Goal: Task Accomplishment & Management: Manage account settings

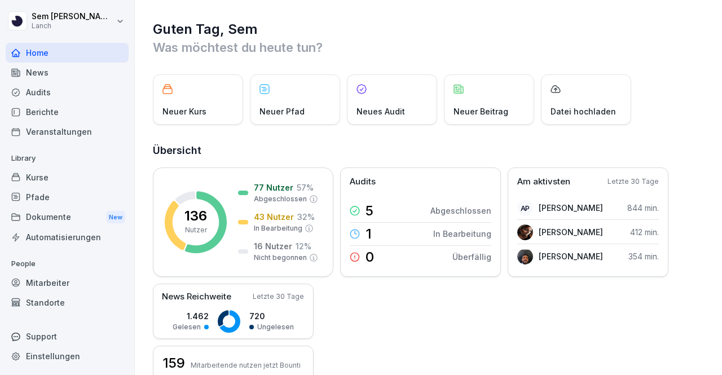
click at [406, 315] on div "136 Nutzer 77 Nutzer 57 % Abgeschlossen 43 Nutzer 32 % In Bearbeitung 16 Nutzer…" at bounding box center [429, 281] width 553 height 226
click at [91, 180] on div "Kurse" at bounding box center [67, 178] width 123 height 20
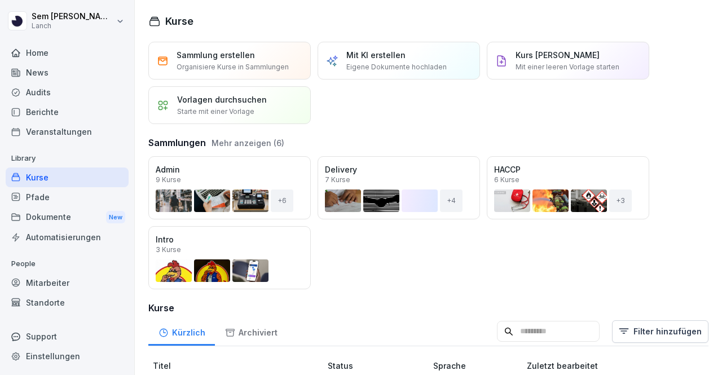
click at [91, 180] on div "Kurse" at bounding box center [67, 178] width 123 height 20
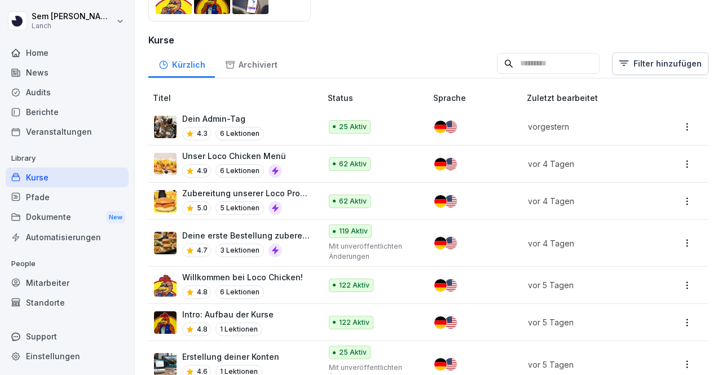
scroll to position [271, 0]
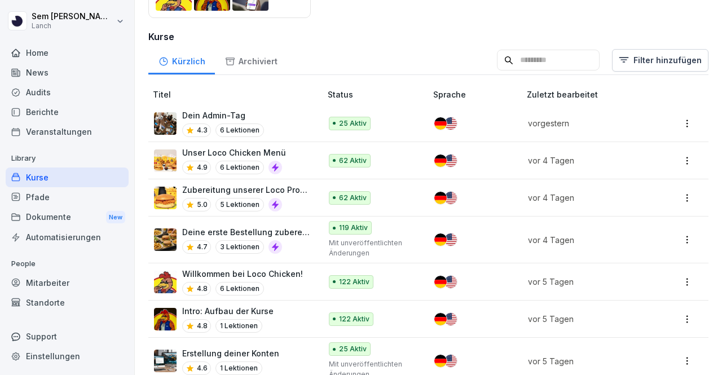
click at [561, 67] on input at bounding box center [548, 60] width 103 height 21
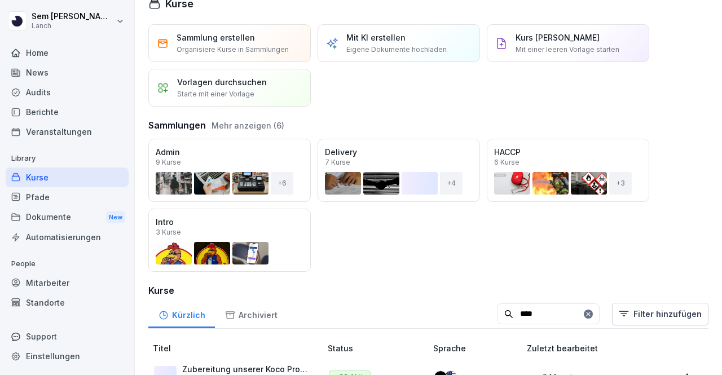
scroll to position [92, 0]
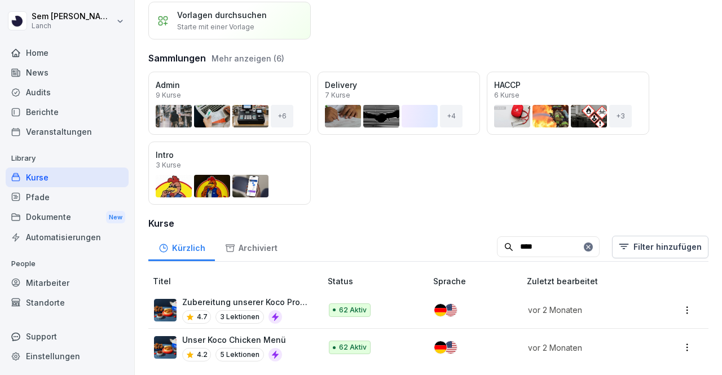
type input "****"
click at [676, 303] on html "[PERSON_NAME] Lanch Home News Audits Berichte Veranstaltungen Library Kurse Pfa…" at bounding box center [361, 187] width 722 height 375
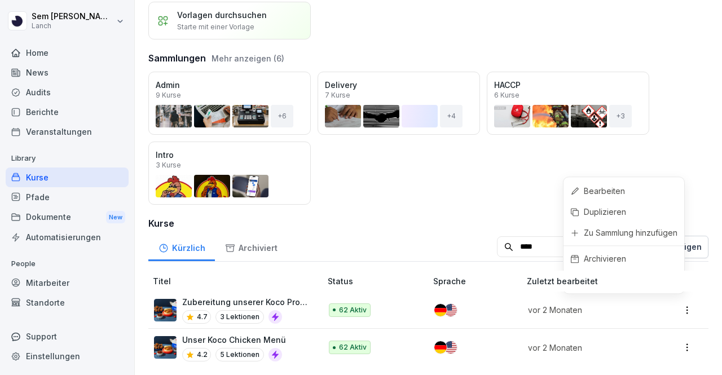
click at [676, 303] on html "[PERSON_NAME] Lanch Home News Audits Berichte Veranstaltungen Library Kurse Pfa…" at bounding box center [361, 187] width 722 height 375
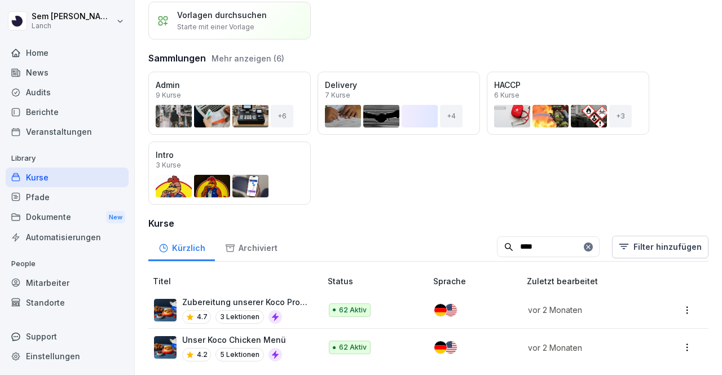
click at [273, 296] on p "Zubereitung unserer Koco Produkte" at bounding box center [246, 302] width 128 height 12
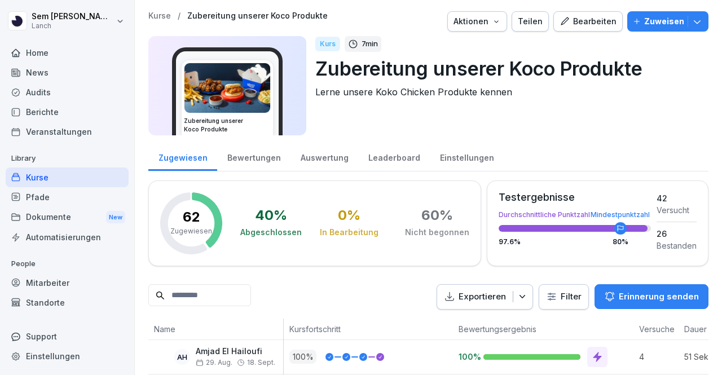
click at [690, 30] on button "Zuweisen" at bounding box center [668, 21] width 81 height 20
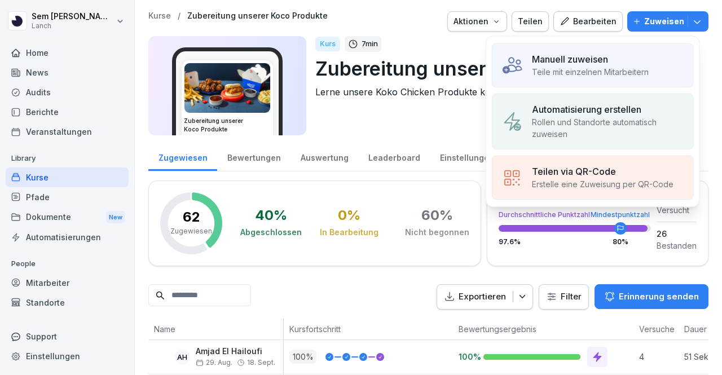
click at [600, 120] on p "Rollen und Standorte automatisch zuweisen" at bounding box center [608, 128] width 152 height 24
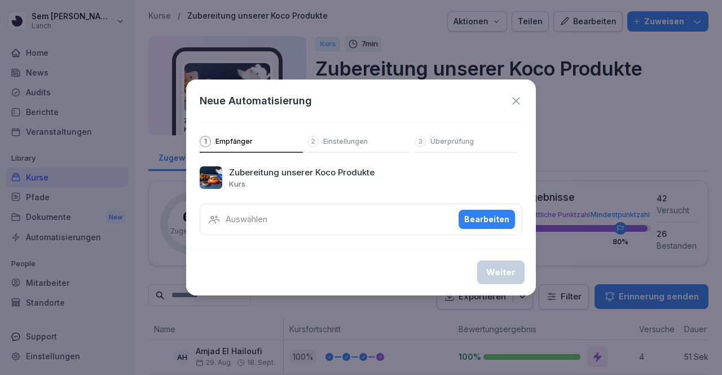
click at [340, 217] on div "Auswählen Bearbeiten" at bounding box center [361, 220] width 323 height 32
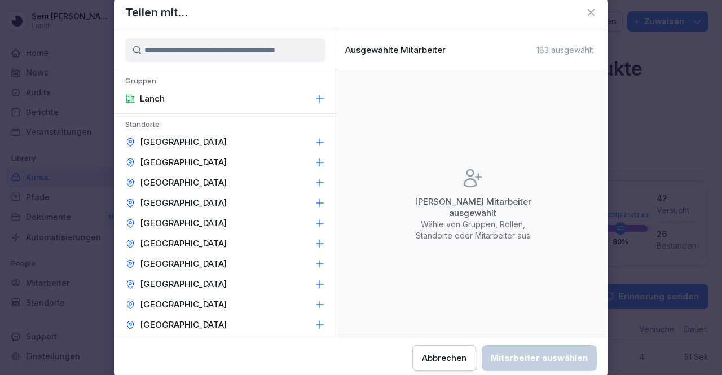
click at [314, 265] on icon at bounding box center [319, 263] width 11 height 11
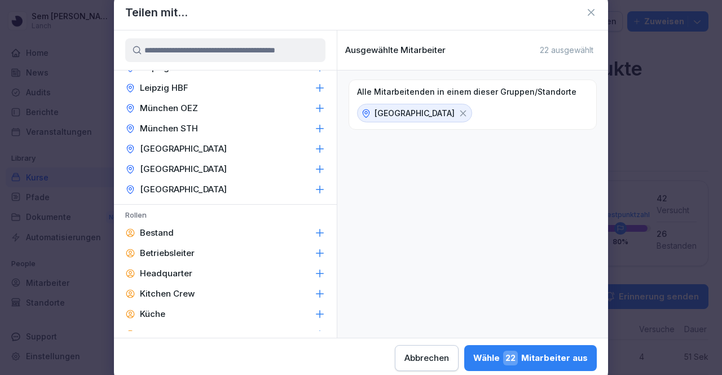
scroll to position [302, 0]
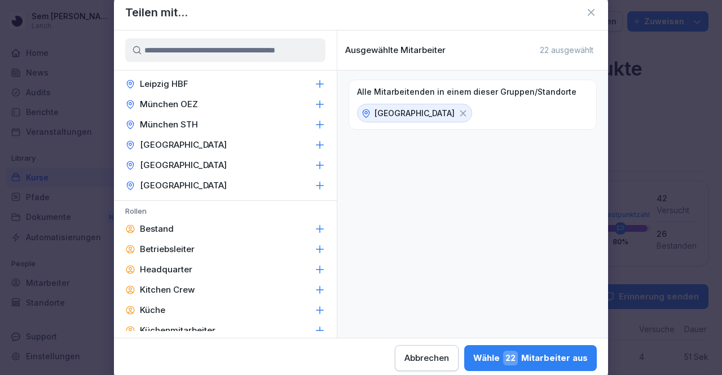
click at [314, 184] on icon at bounding box center [319, 185] width 11 height 11
click at [532, 350] on button "Wähle 31 Mitarbeiter aus" at bounding box center [531, 358] width 131 height 26
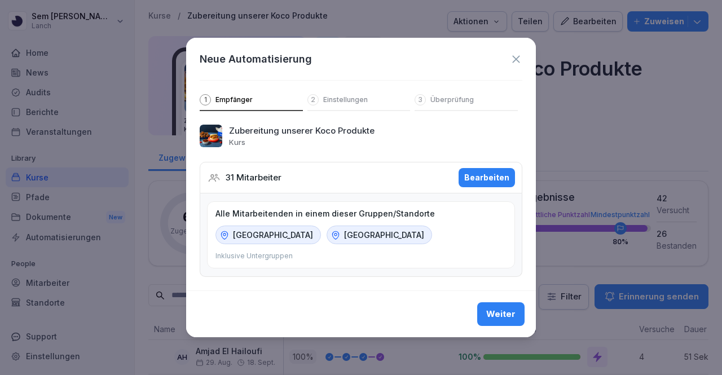
click at [520, 319] on button "Weiter" at bounding box center [500, 314] width 47 height 24
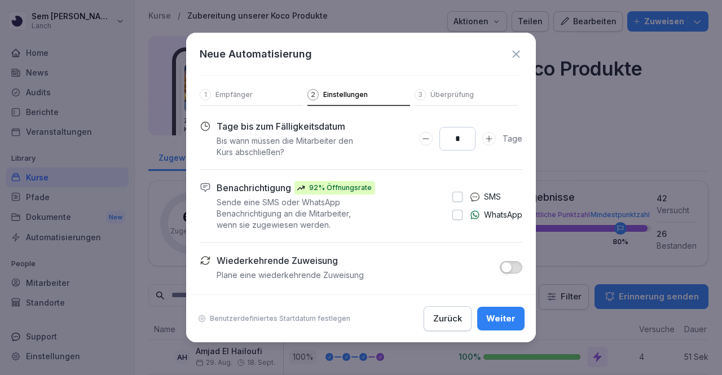
click at [520, 319] on button "Weiter" at bounding box center [500, 319] width 47 height 24
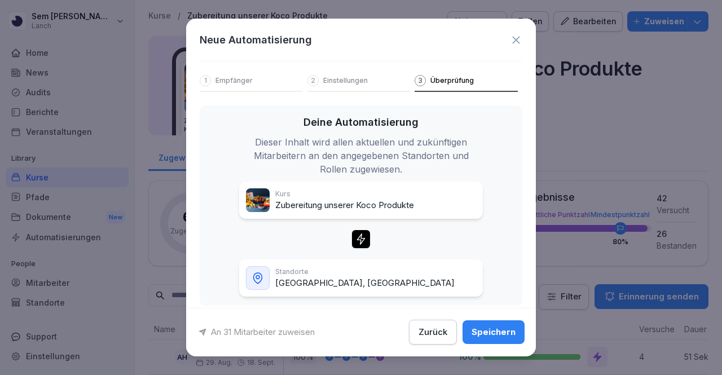
click at [500, 336] on div "Speichern" at bounding box center [494, 333] width 44 height 12
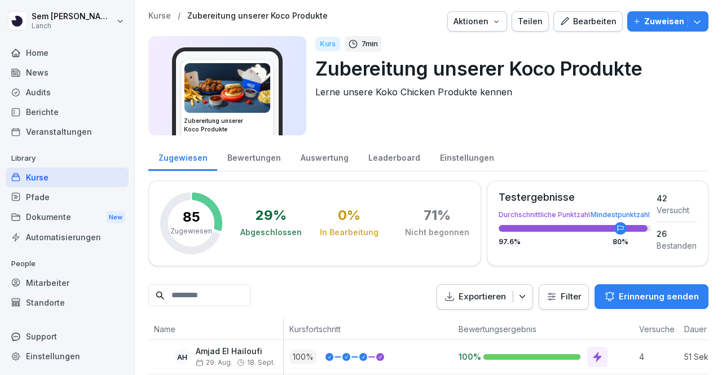
click at [0, 146] on div "Sem Schröder Lanch Home News Audits Berichte Veranstaltungen Library Kurse Pfad…" at bounding box center [67, 187] width 135 height 375
click at [79, 275] on div "Mitarbeiter" at bounding box center [67, 283] width 123 height 20
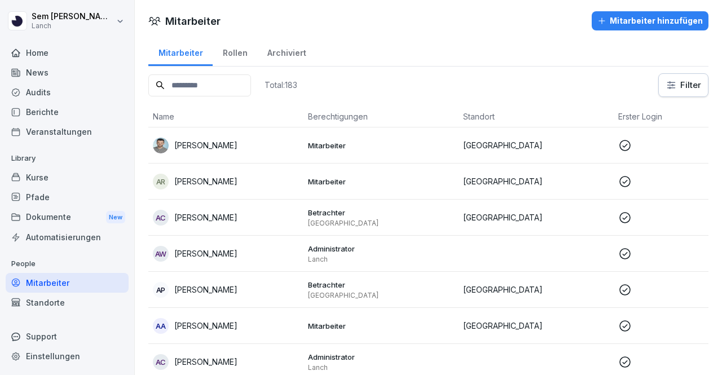
click at [240, 80] on input at bounding box center [199, 85] width 103 height 22
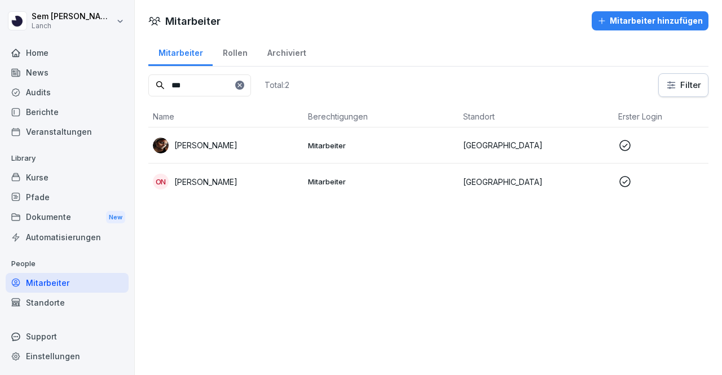
type input "***"
click at [80, 64] on div "News" at bounding box center [67, 73] width 123 height 20
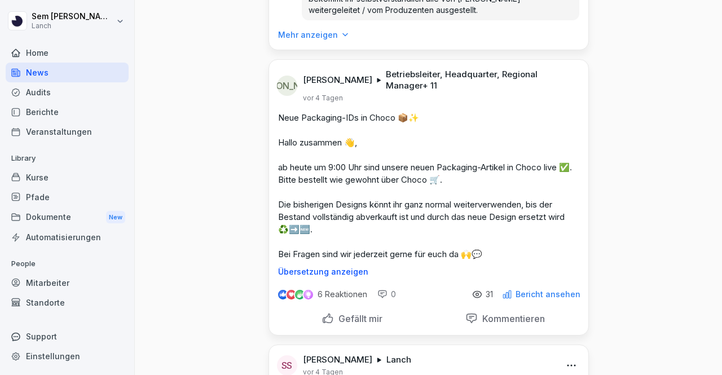
scroll to position [1143, 0]
click at [68, 179] on div "Kurse" at bounding box center [67, 178] width 123 height 20
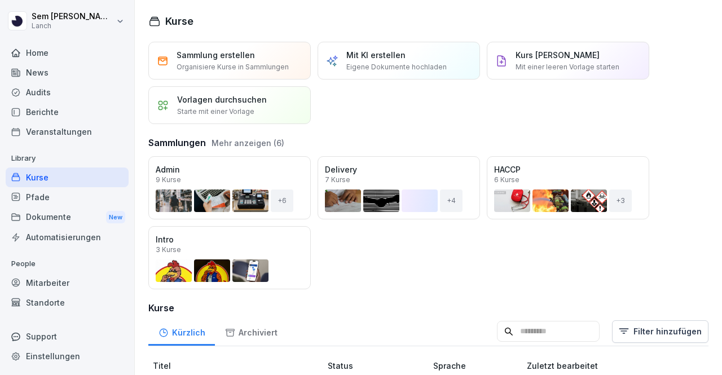
click at [71, 291] on div "Mitarbeiter" at bounding box center [67, 283] width 123 height 20
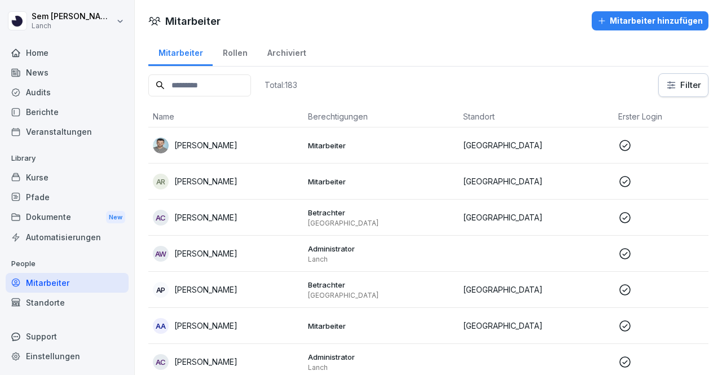
click at [251, 75] on input at bounding box center [199, 85] width 103 height 22
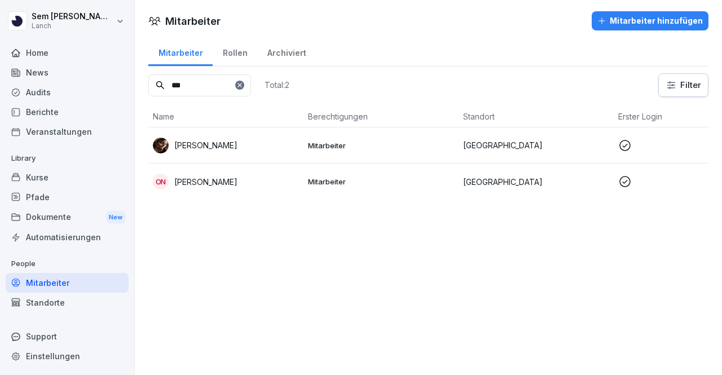
scroll to position [0, 224]
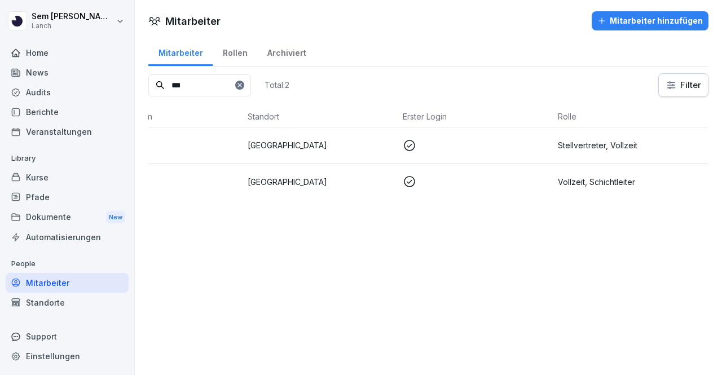
type input "***"
click at [628, 137] on td "Stellvertreter, Vollzeit" at bounding box center [631, 146] width 155 height 36
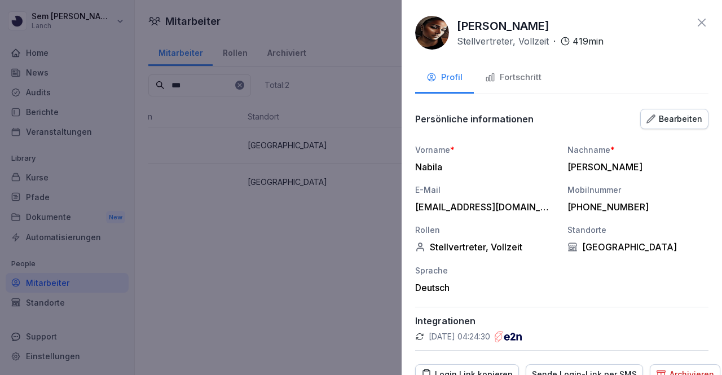
click at [654, 122] on div "Bearbeiten" at bounding box center [675, 119] width 56 height 12
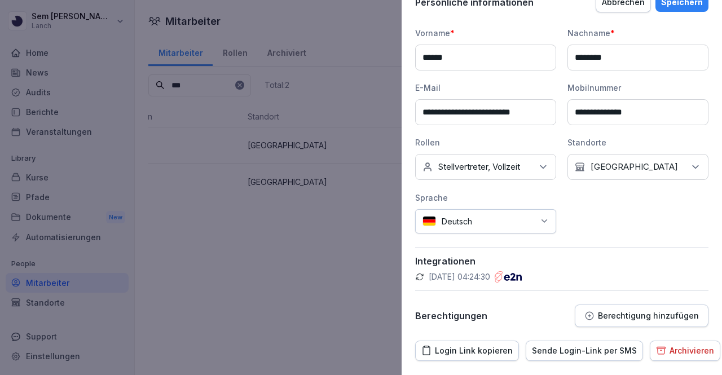
scroll to position [117, 0]
click at [543, 169] on icon at bounding box center [543, 166] width 11 height 11
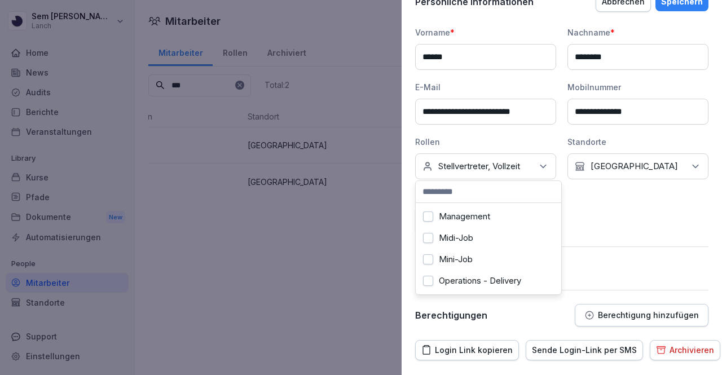
scroll to position [126, 0]
click at [489, 217] on label "Management" at bounding box center [464, 219] width 51 height 10
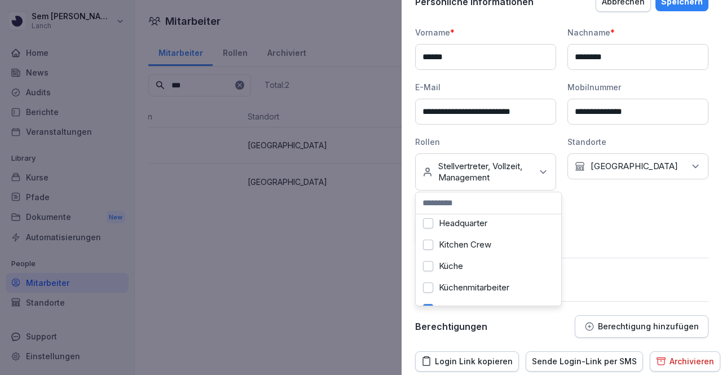
scroll to position [39, 0]
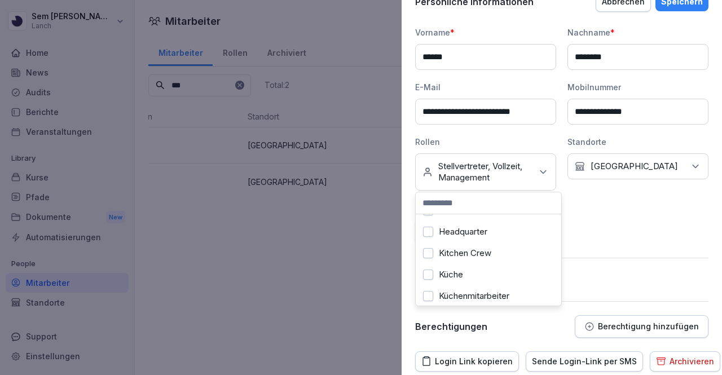
click at [471, 259] on div "Kitchen Crew" at bounding box center [489, 253] width 140 height 21
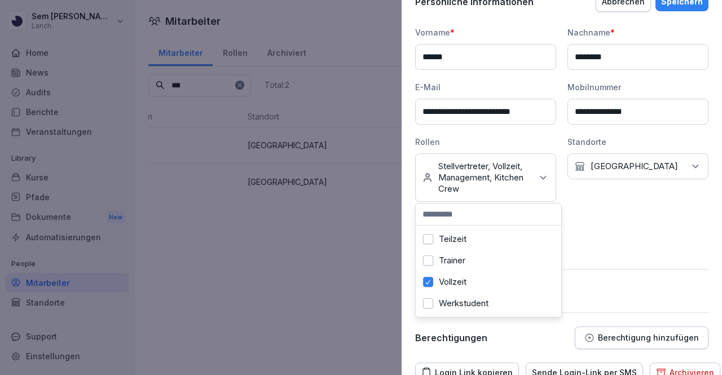
scroll to position [352, 0]
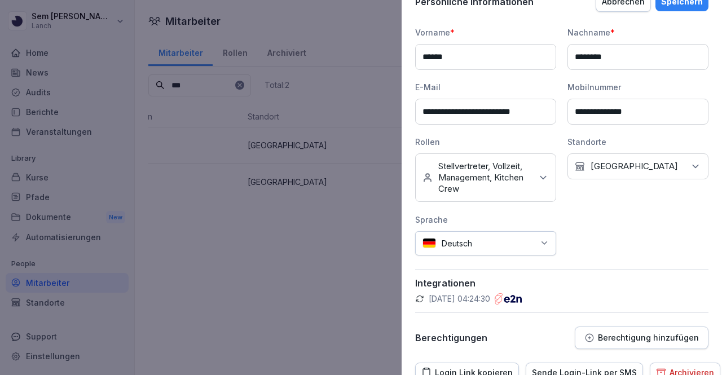
click at [617, 226] on div "**********" at bounding box center [561, 141] width 293 height 229
click at [672, 5] on div "Speichern" at bounding box center [682, 1] width 42 height 12
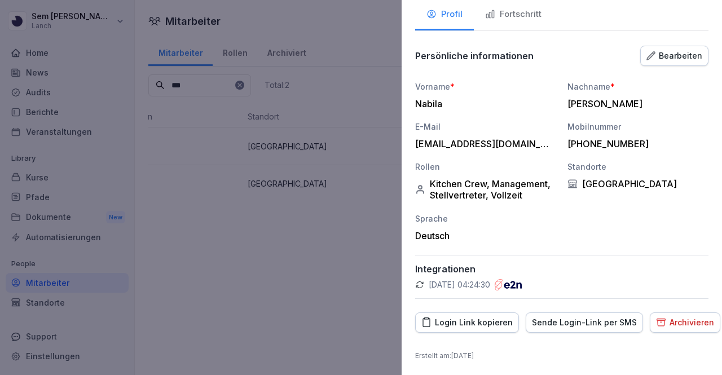
scroll to position [0, 0]
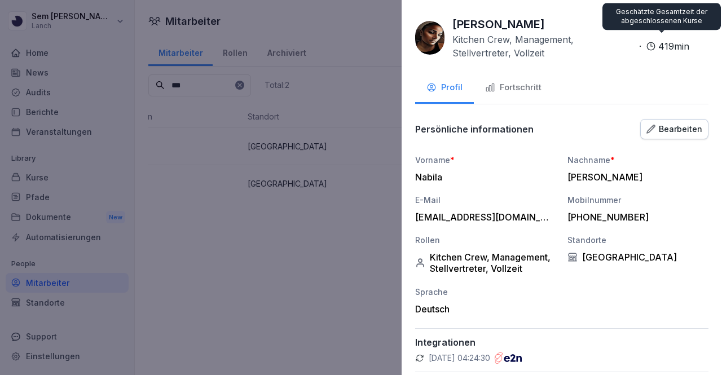
click at [695, 18] on icon at bounding box center [702, 23] width 14 height 14
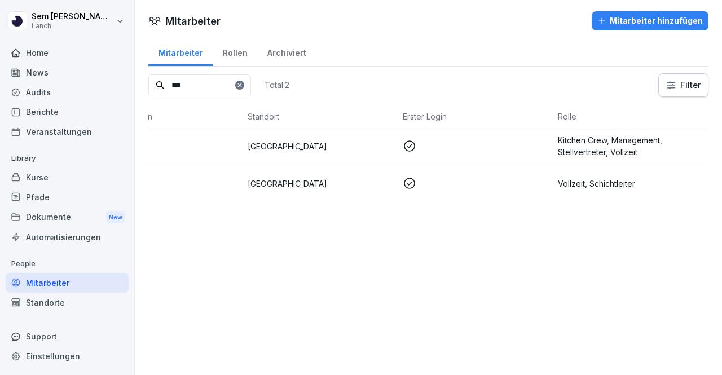
drag, startPoint x: 574, startPoint y: 99, endPoint x: 466, endPoint y: 293, distance: 222.1
click at [466, 293] on div "Mitarbeiter Mitarbeiter hinzufügen Mitarbeiter Rollen Archiviert *** Total: 2 F…" at bounding box center [428, 187] width 587 height 375
